Goal: Check status: Check status

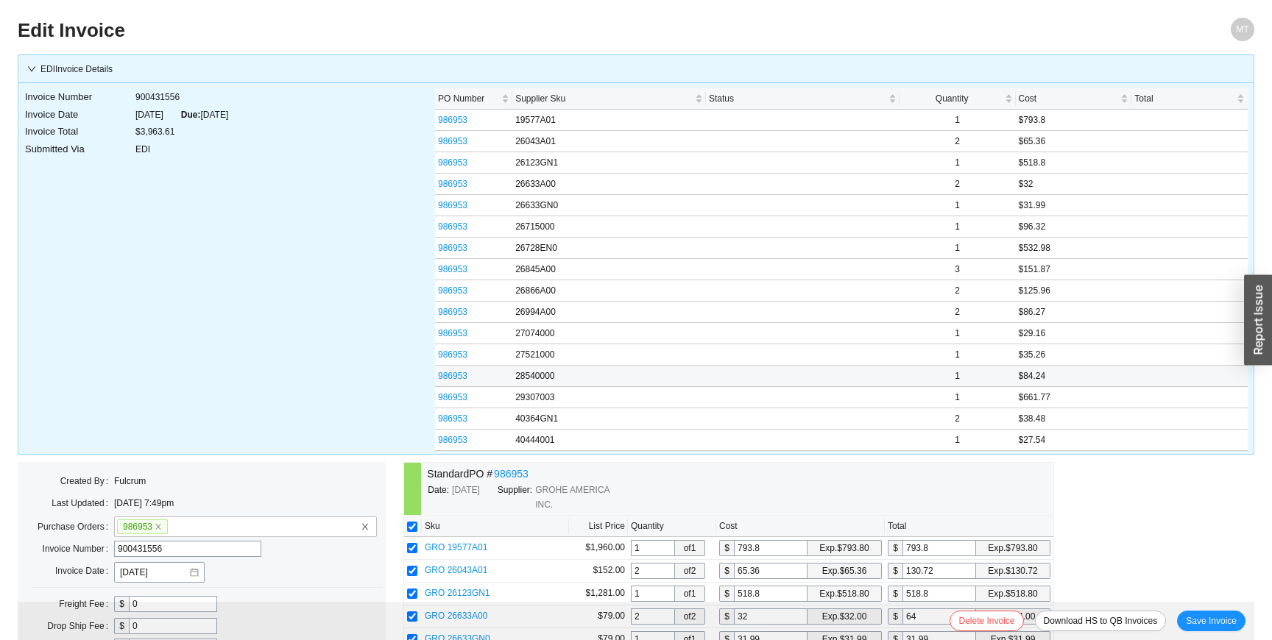
scroll to position [358, 0]
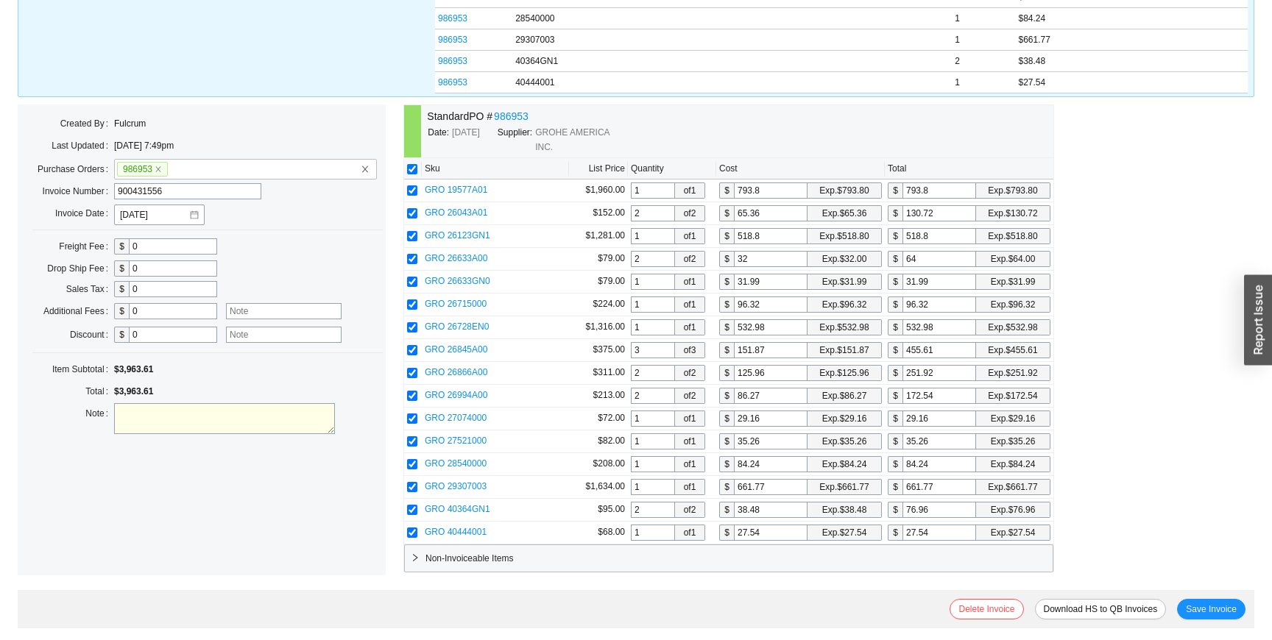
click at [551, 558] on span "Non-Invoiceable Items" at bounding box center [735, 558] width 621 height 15
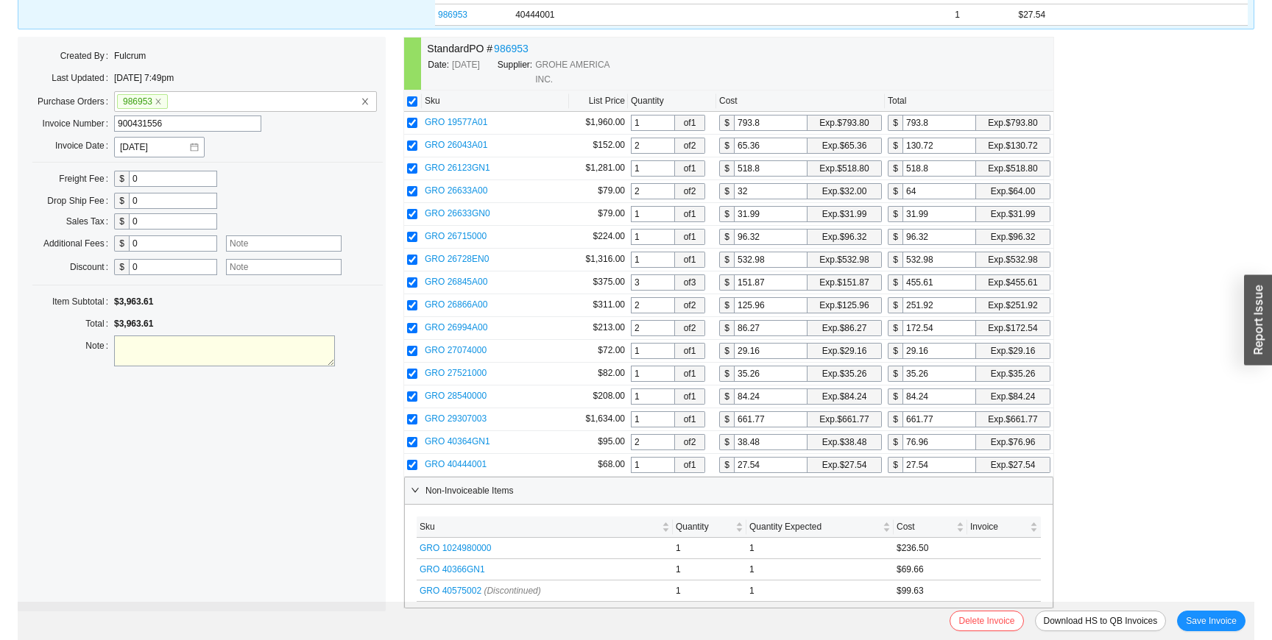
scroll to position [462, 0]
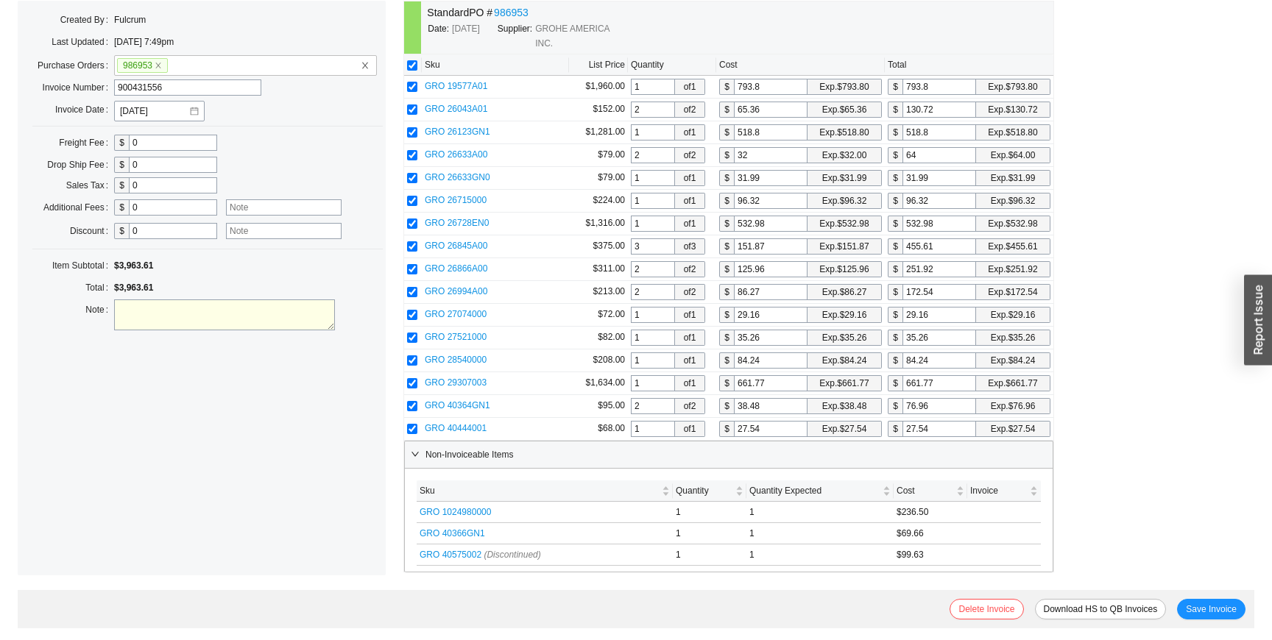
click at [532, 456] on span "Non-Invoiceable Items" at bounding box center [735, 455] width 621 height 15
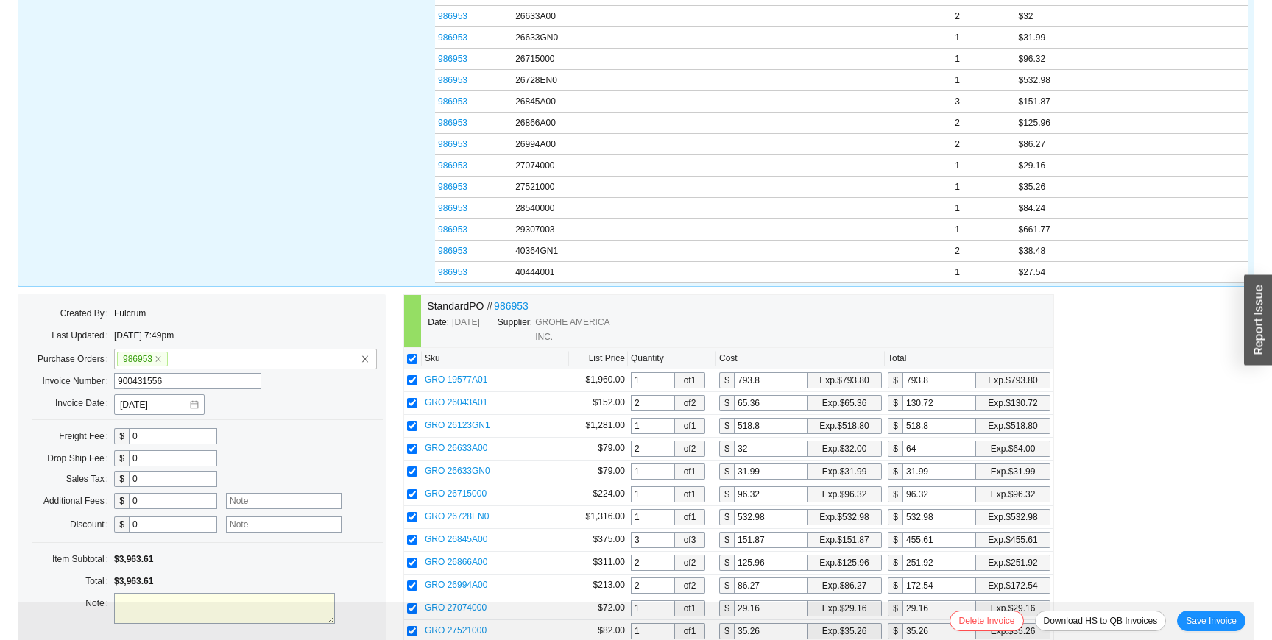
scroll to position [0, 0]
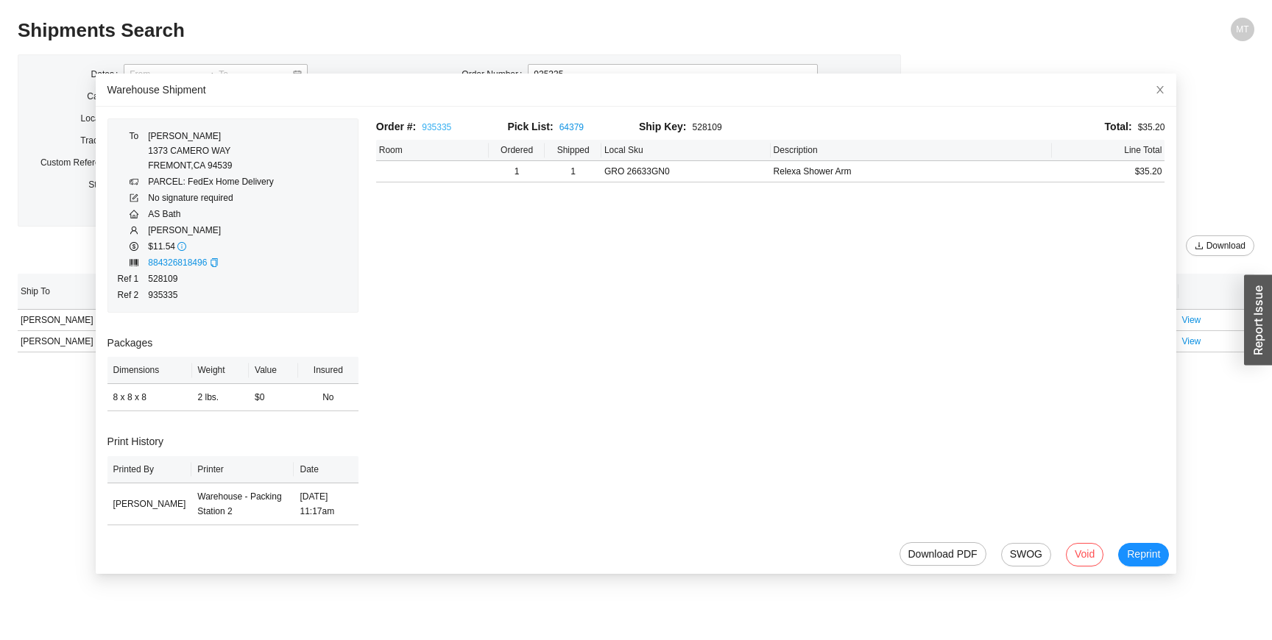
click at [439, 129] on link "935335" at bounding box center [436, 127] width 29 height 10
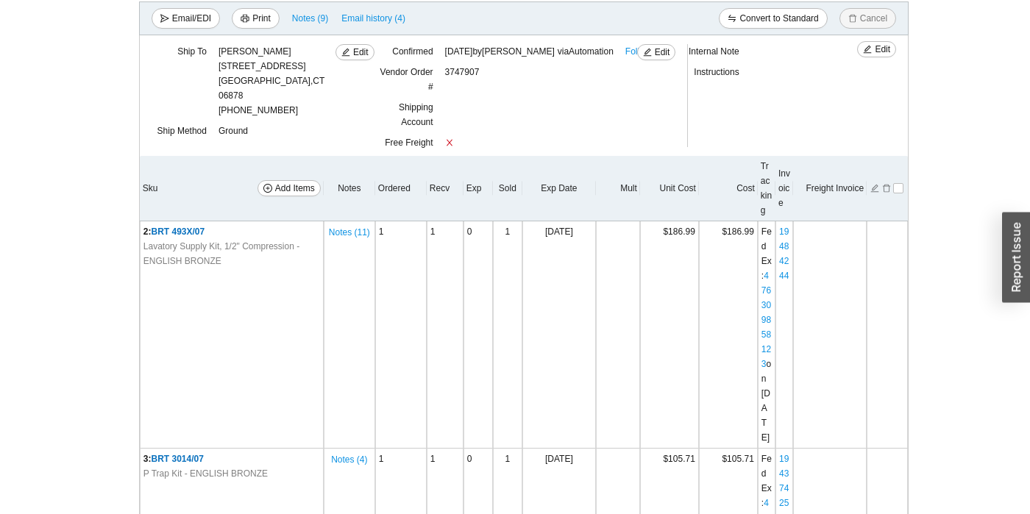
scroll to position [505, 0]
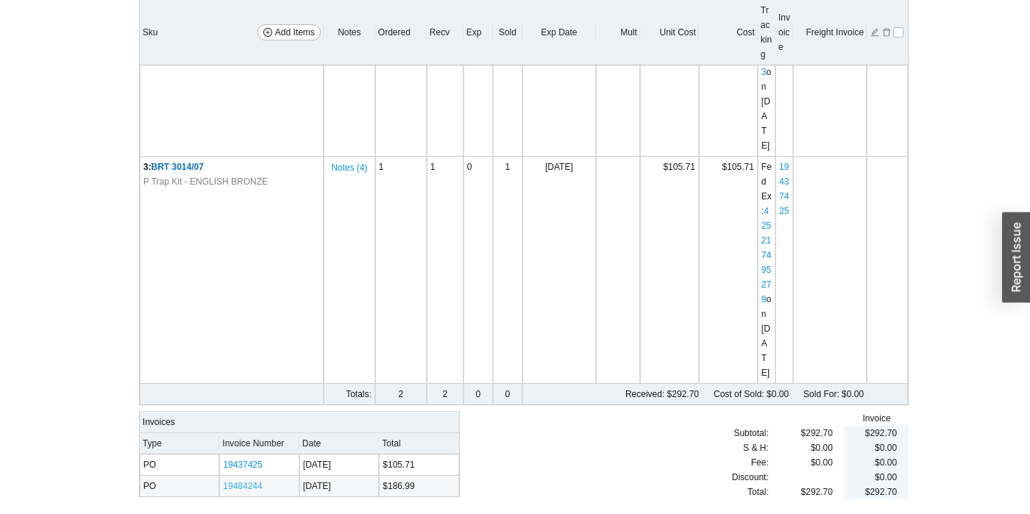
click at [250, 486] on link "19484244" at bounding box center [242, 486] width 39 height 10
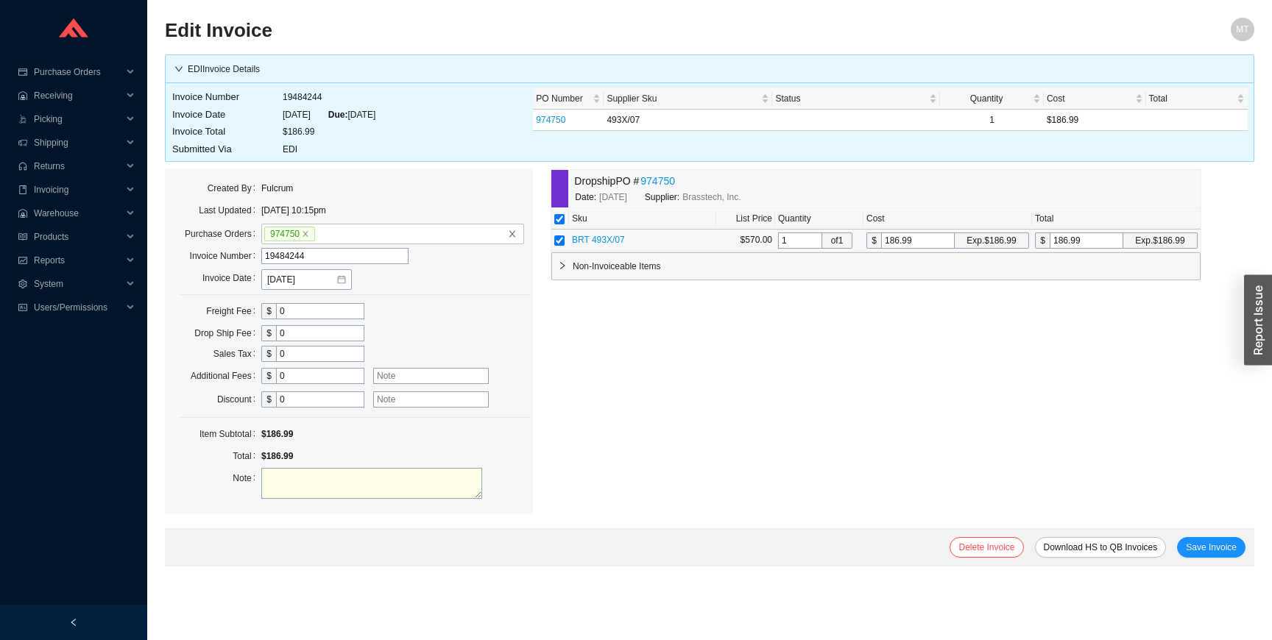
click at [896, 237] on input "186.99" at bounding box center [918, 241] width 74 height 16
